Goal: Transaction & Acquisition: Purchase product/service

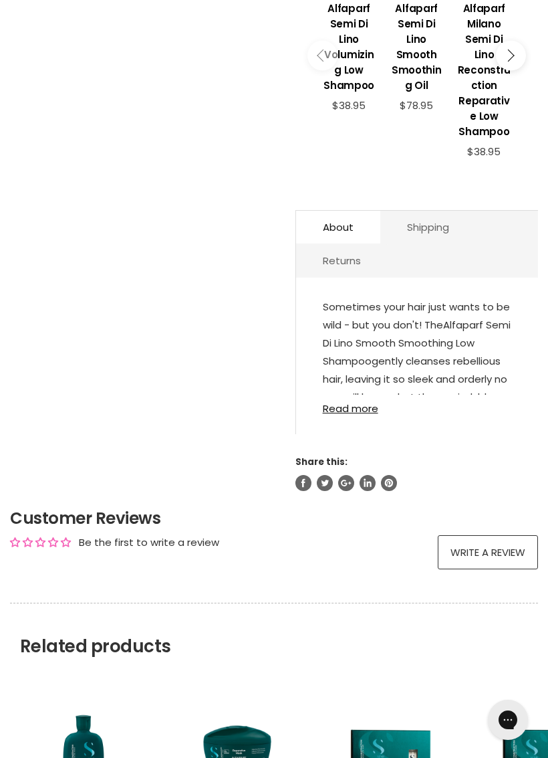
scroll to position [706, 0]
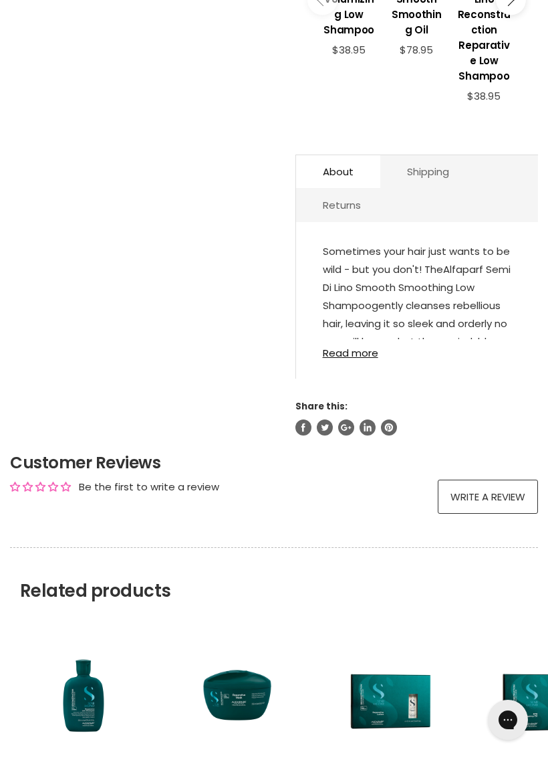
click at [364, 343] on link "Read more" at bounding box center [417, 348] width 189 height 19
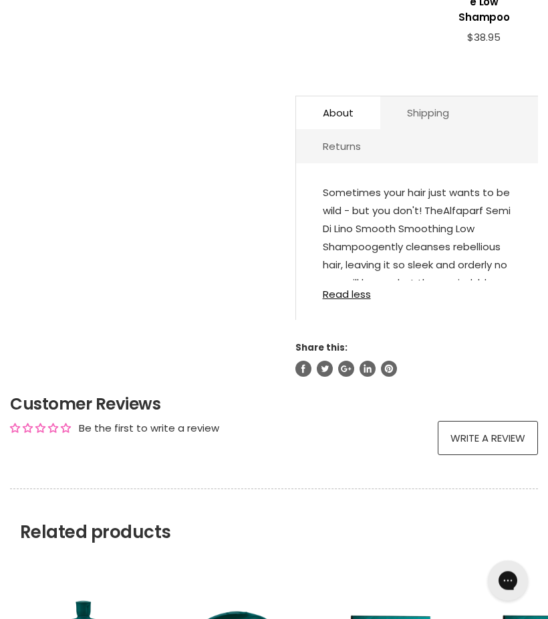
scroll to position [764, 0]
click at [368, 284] on link "Read less" at bounding box center [417, 289] width 189 height 19
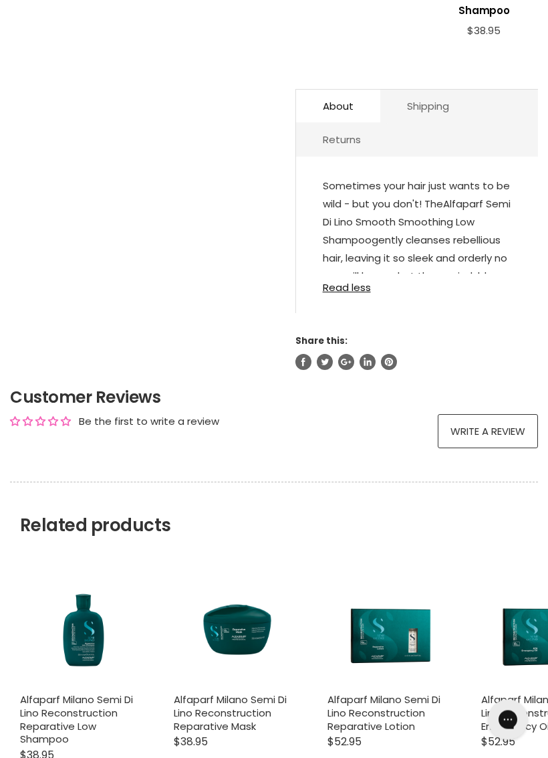
scroll to position [771, 0]
click at [364, 280] on link "Read less" at bounding box center [417, 283] width 189 height 19
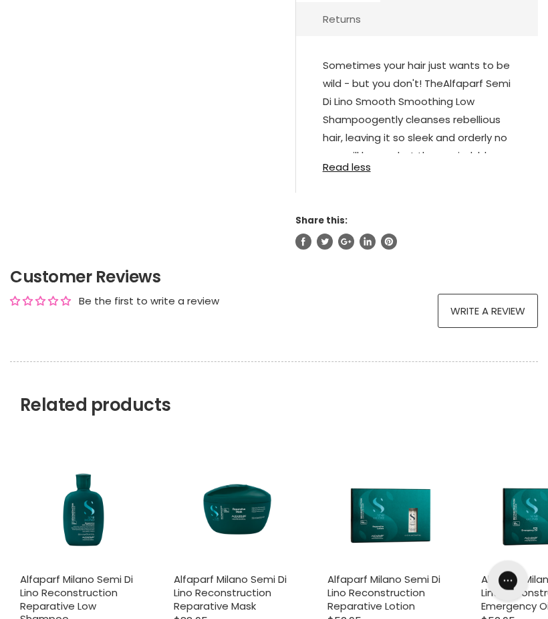
scroll to position [891, 0]
click at [355, 159] on link "Read less" at bounding box center [417, 162] width 189 height 19
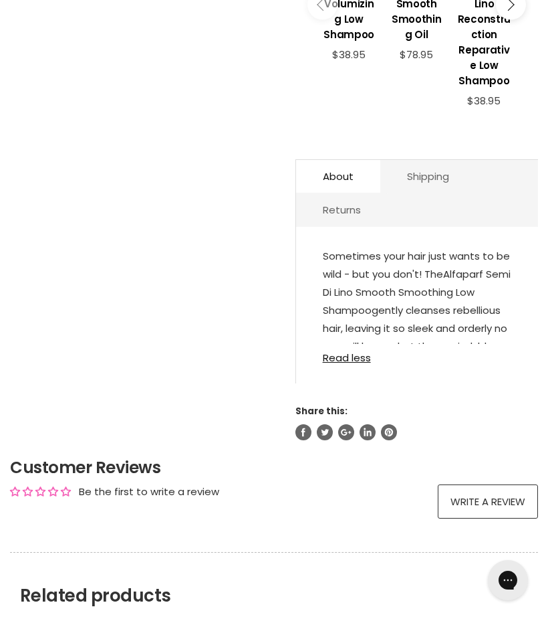
scroll to position [701, 0]
click at [350, 353] on link "Read less" at bounding box center [417, 353] width 189 height 19
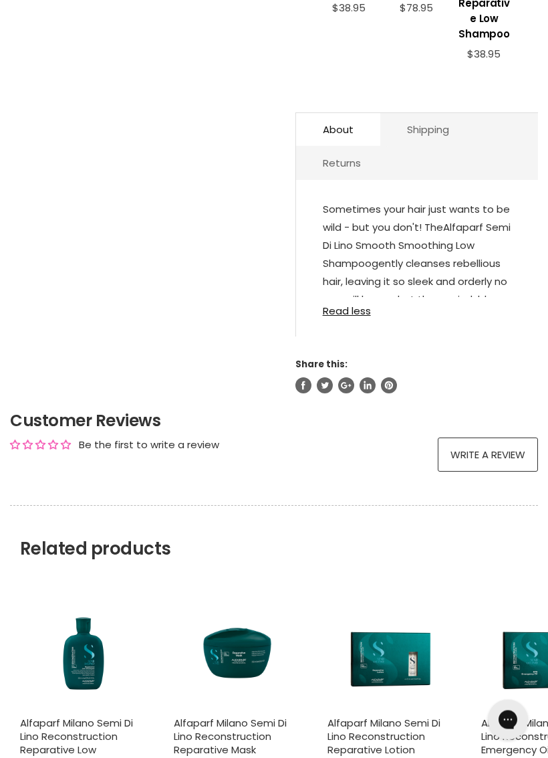
scroll to position [747, 0]
click at [361, 306] on link "Read less" at bounding box center [417, 307] width 189 height 19
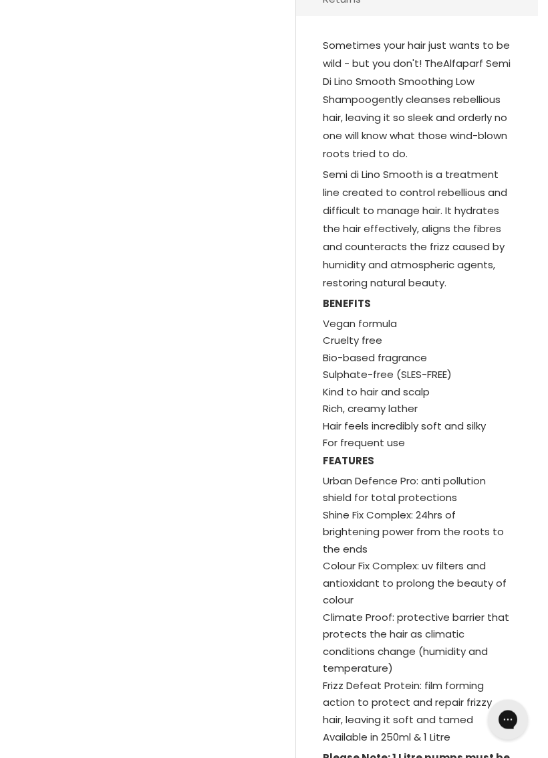
scroll to position [912, 0]
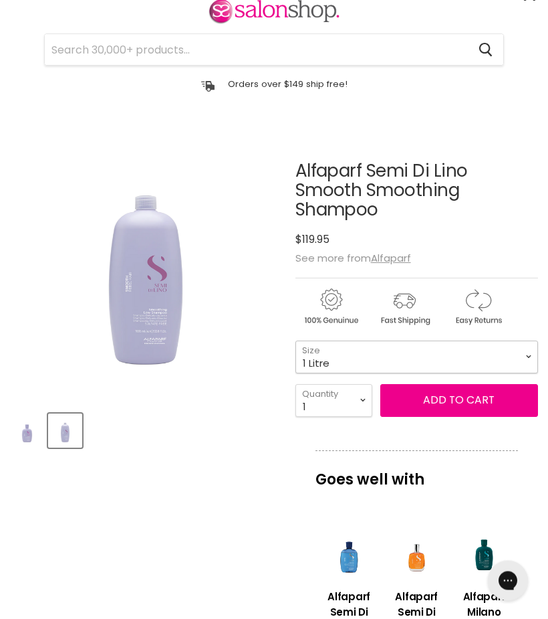
click at [530, 341] on select "200ml 1 Litre" at bounding box center [417, 357] width 243 height 33
select select "200ml"
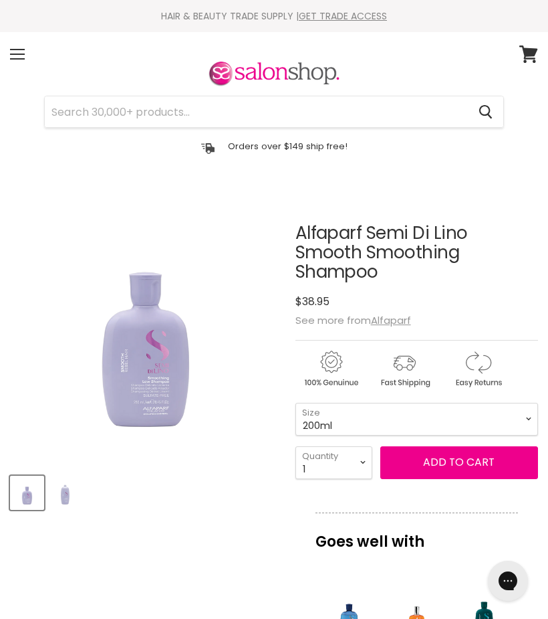
click at [498, 446] on button "Add to cart" at bounding box center [460, 462] width 158 height 32
click at [470, 448] on button "Add to cart" at bounding box center [460, 462] width 158 height 32
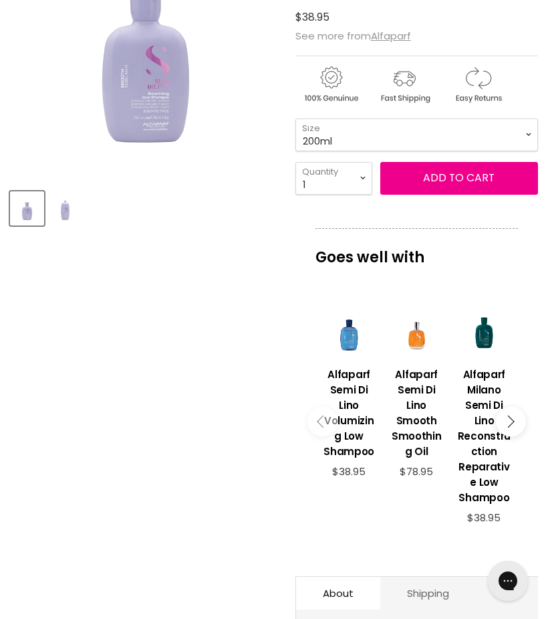
scroll to position [284, 0]
click at [60, 215] on img "Product thumbnails" at bounding box center [64, 208] width 31 height 31
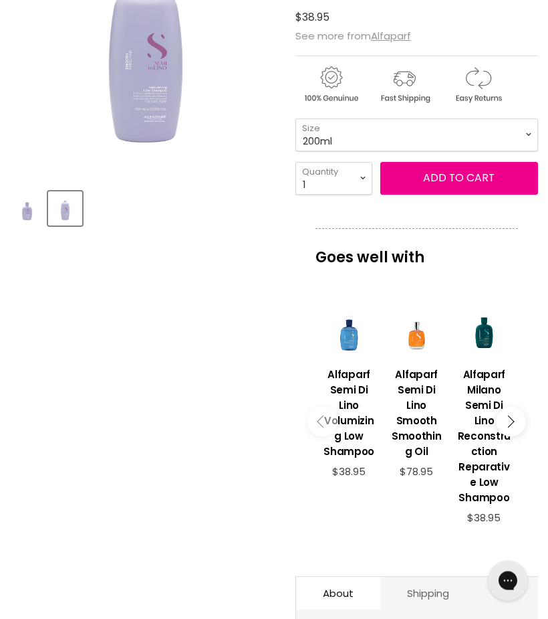
scroll to position [284, 0]
click at [21, 214] on img "Product thumbnails" at bounding box center [26, 208] width 31 height 31
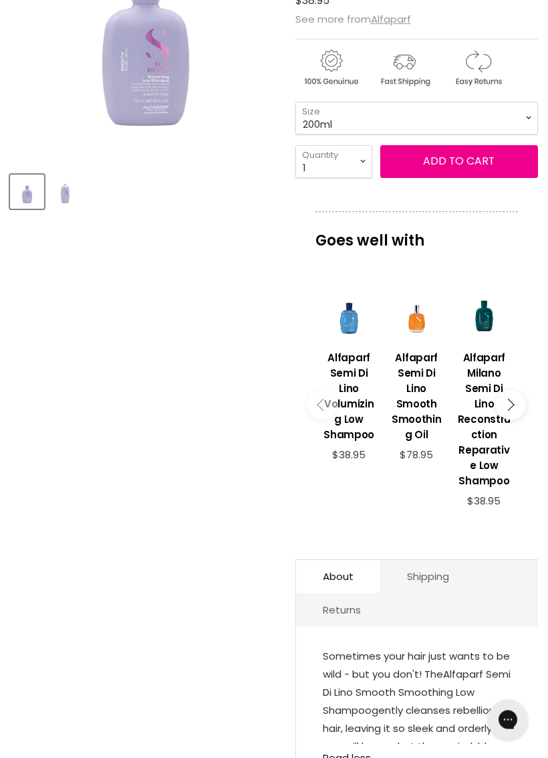
scroll to position [302, 0]
click at [512, 394] on button "Main content" at bounding box center [511, 404] width 30 height 30
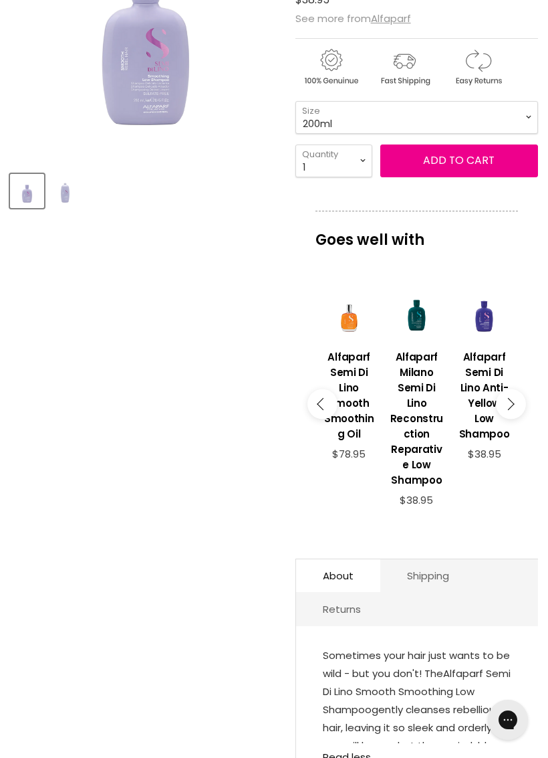
click at [514, 398] on icon "Main content" at bounding box center [508, 404] width 12 height 12
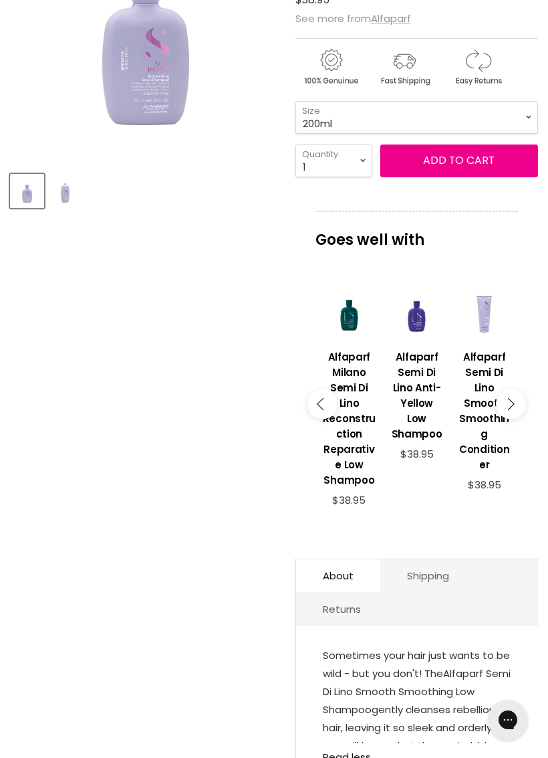
click at [492, 417] on h3 "Alfaparf Semi Di Lino Smooth Smoothing Conditioner" at bounding box center [484, 410] width 54 height 123
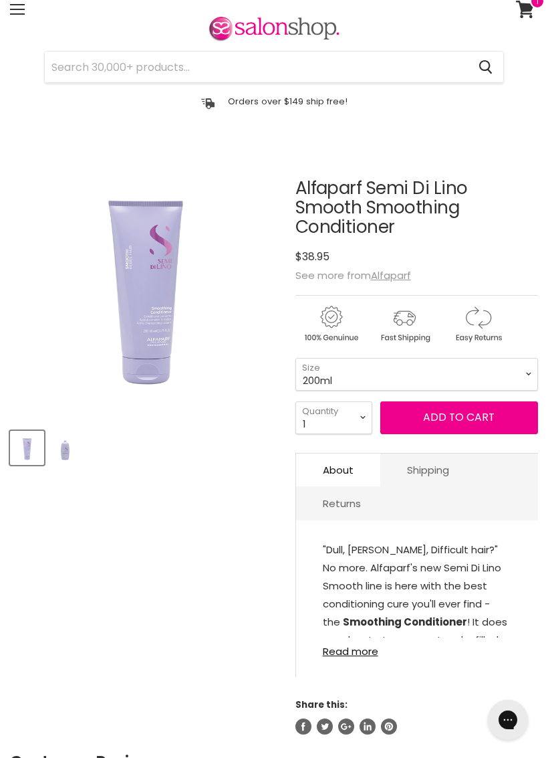
click at [484, 409] on span "Add to cart" at bounding box center [459, 416] width 72 height 15
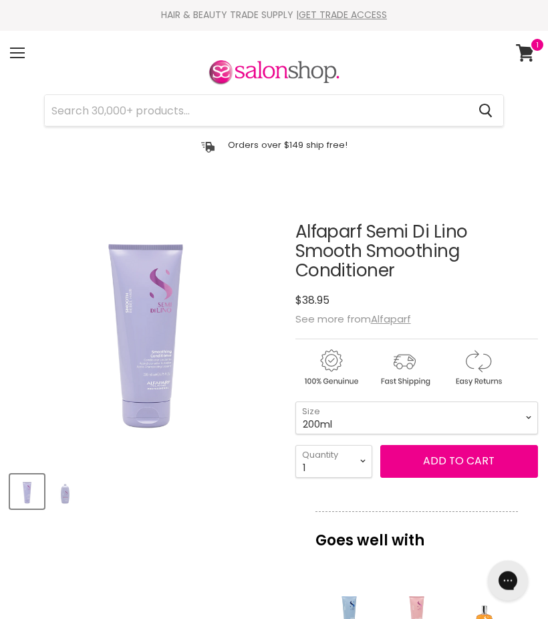
scroll to position [1, 0]
click at [463, 453] on span "Add to cart" at bounding box center [459, 460] width 72 height 15
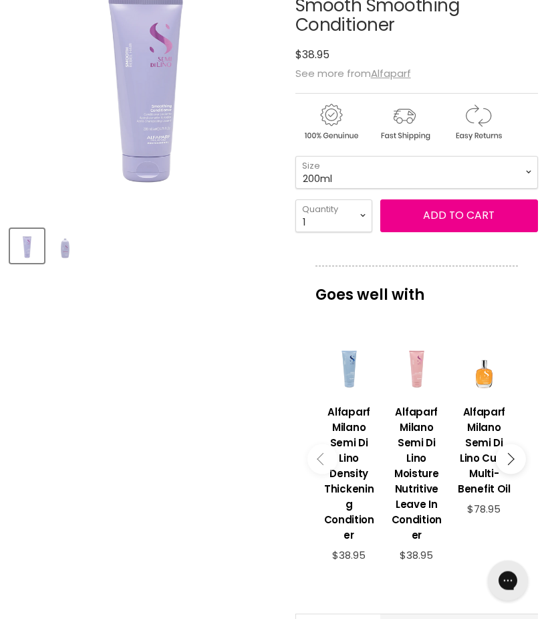
scroll to position [0, 0]
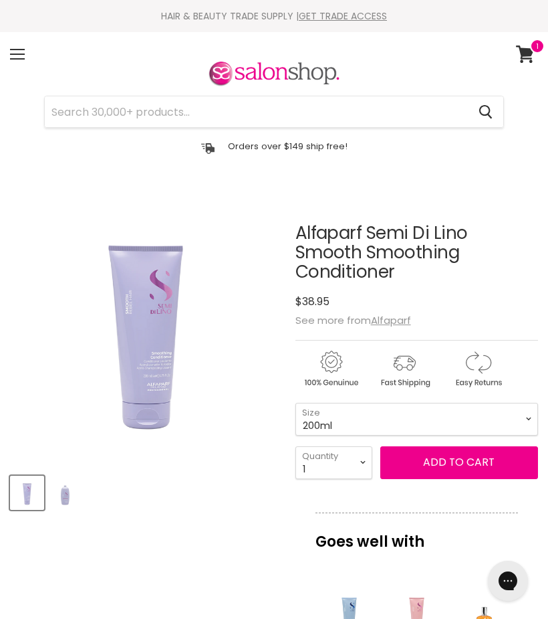
click at [9, 46] on div "Menu" at bounding box center [17, 54] width 28 height 31
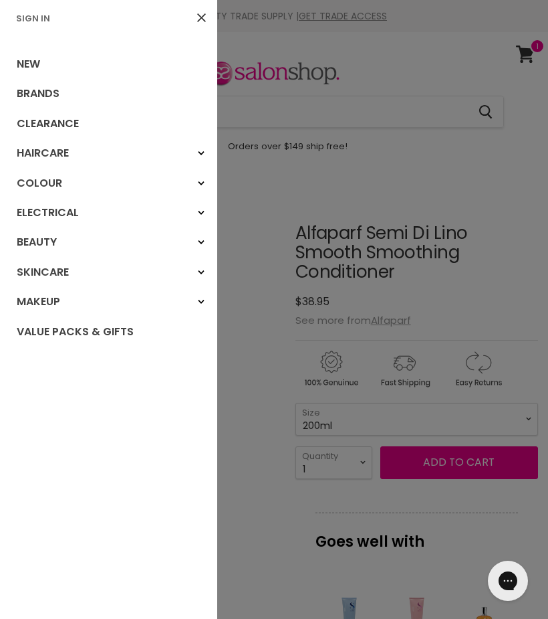
click at [22, 123] on link "Clearance" at bounding box center [108, 123] width 217 height 29
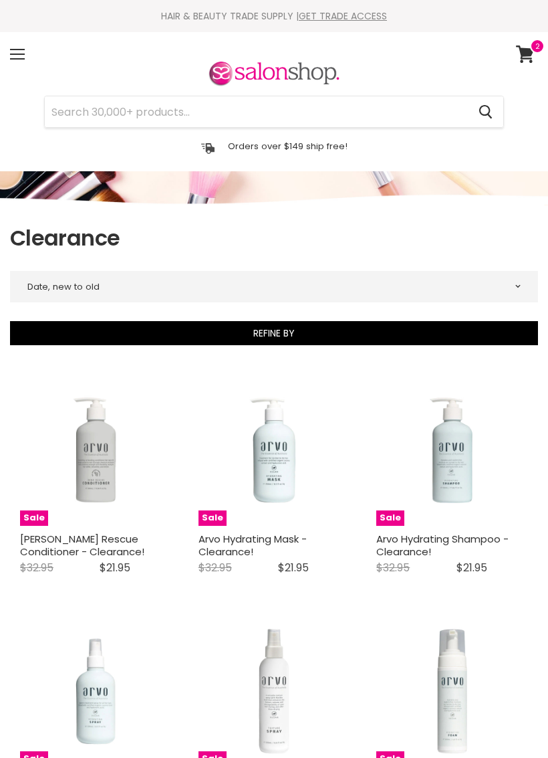
select select "created-descending"
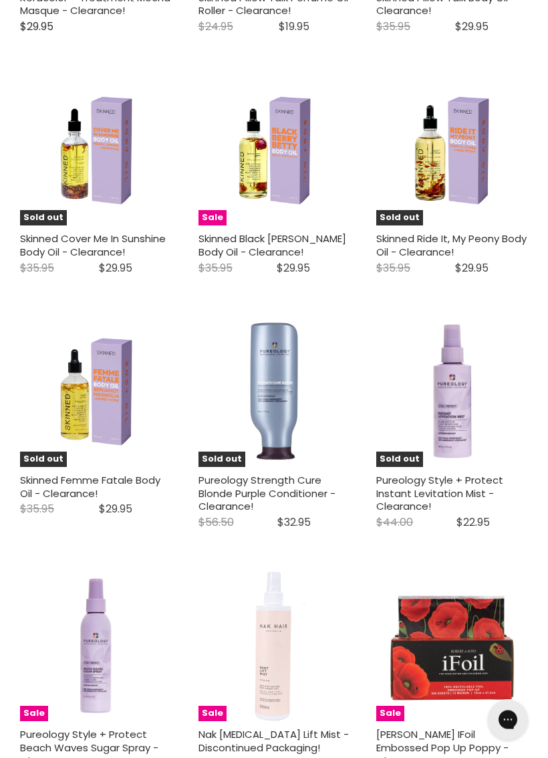
scroll to position [3477, 0]
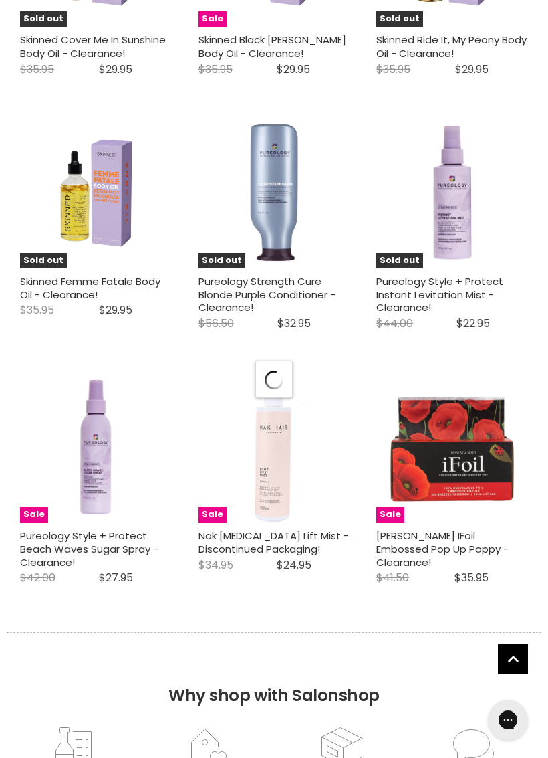
select select "created-descending"
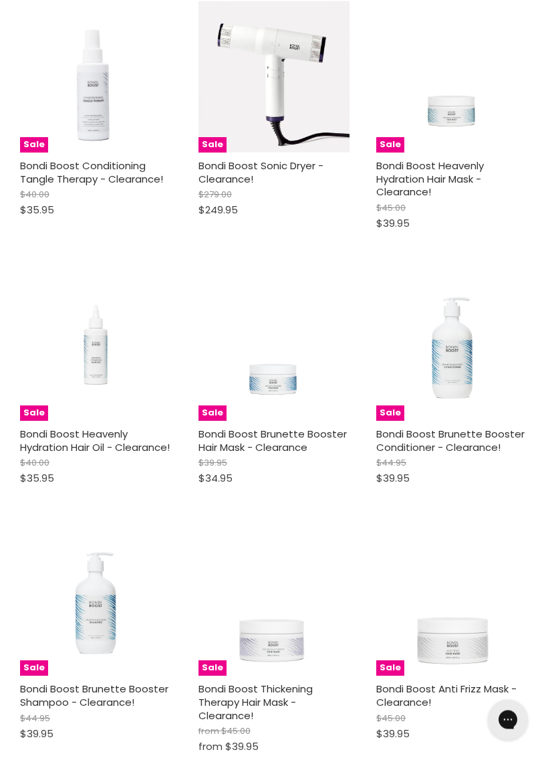
scroll to position [7718, 0]
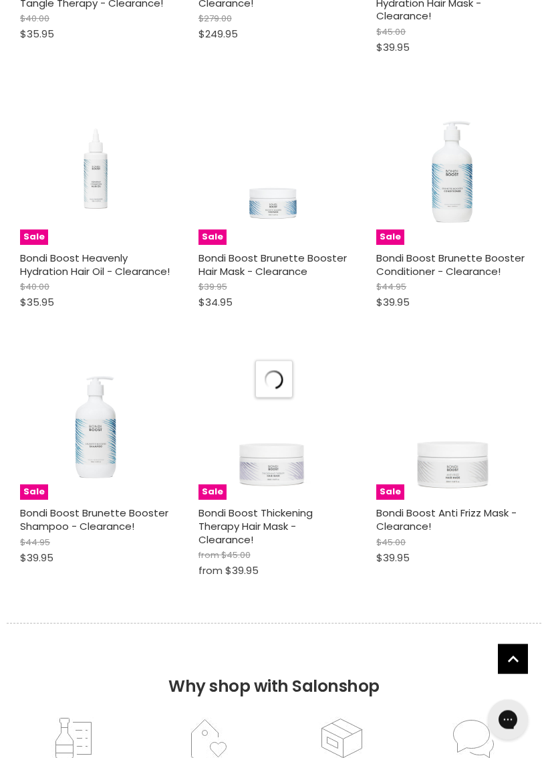
select select "created-descending"
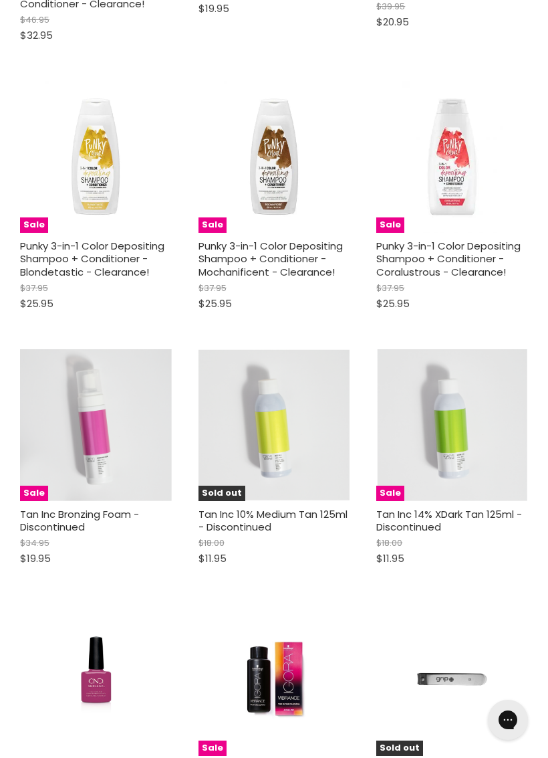
scroll to position [11933, 0]
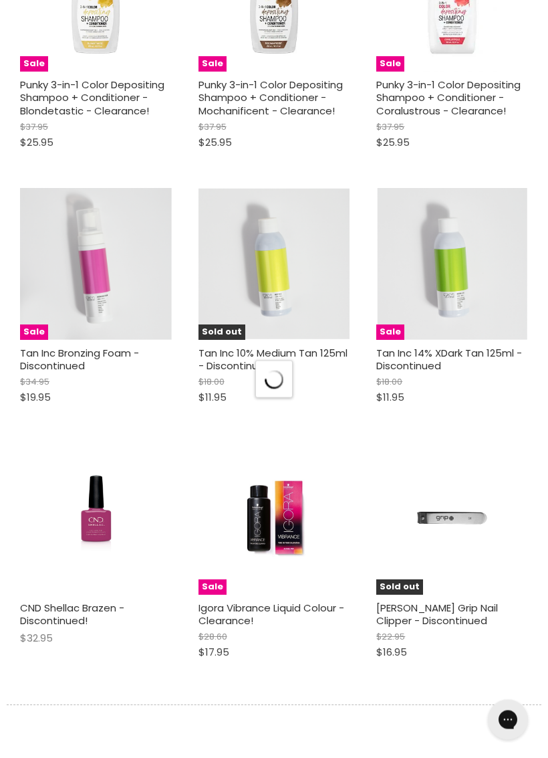
scroll to position [12089, 0]
select select "created-descending"
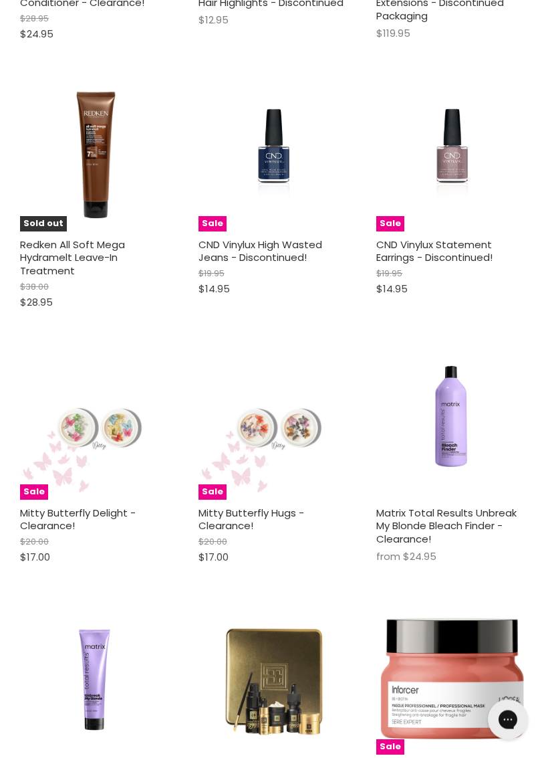
scroll to position [13204, 0]
click at [454, 348] on img "Main content" at bounding box center [452, 424] width 130 height 152
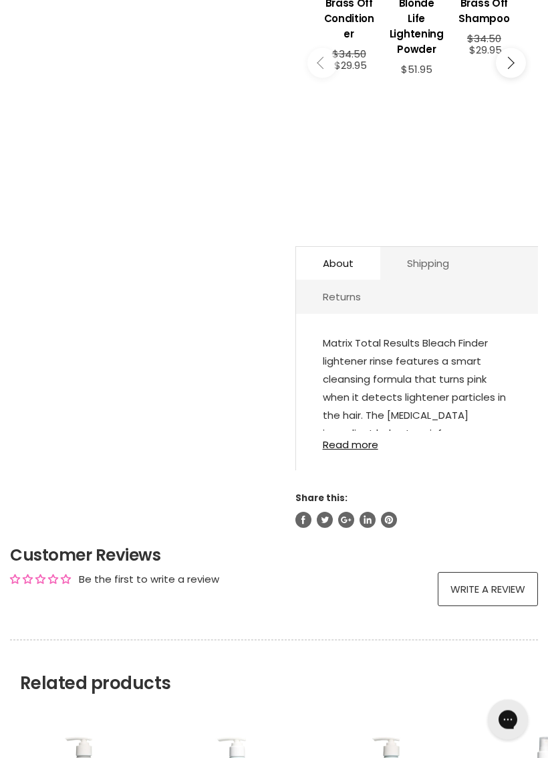
scroll to position [710, 0]
click at [361, 434] on link "Read more" at bounding box center [417, 440] width 189 height 19
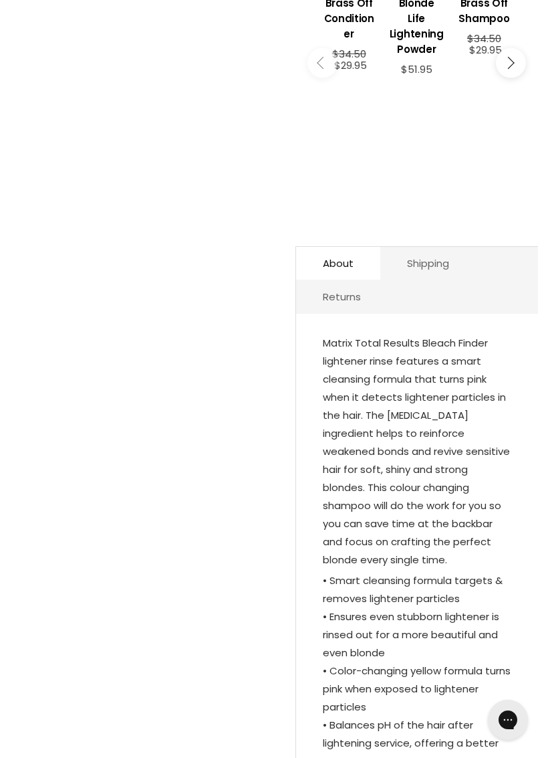
click at [8, 618] on section "Click or scroll to zoom Tap or pinch to zoom" at bounding box center [274, 369] width 548 height 1779
click at [32, 618] on article "Click or scroll to zoom Tap or pinch to zoom Click or scroll to zoom" at bounding box center [274, 330] width 528 height 1700
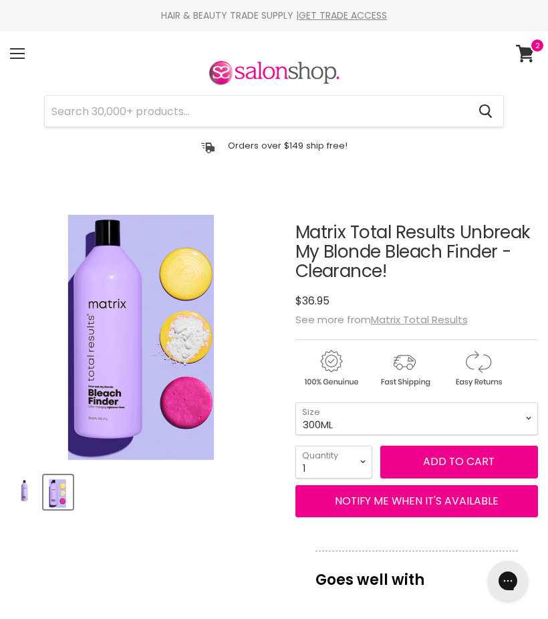
scroll to position [0, 0]
